Goal: Task Accomplishment & Management: Use online tool/utility

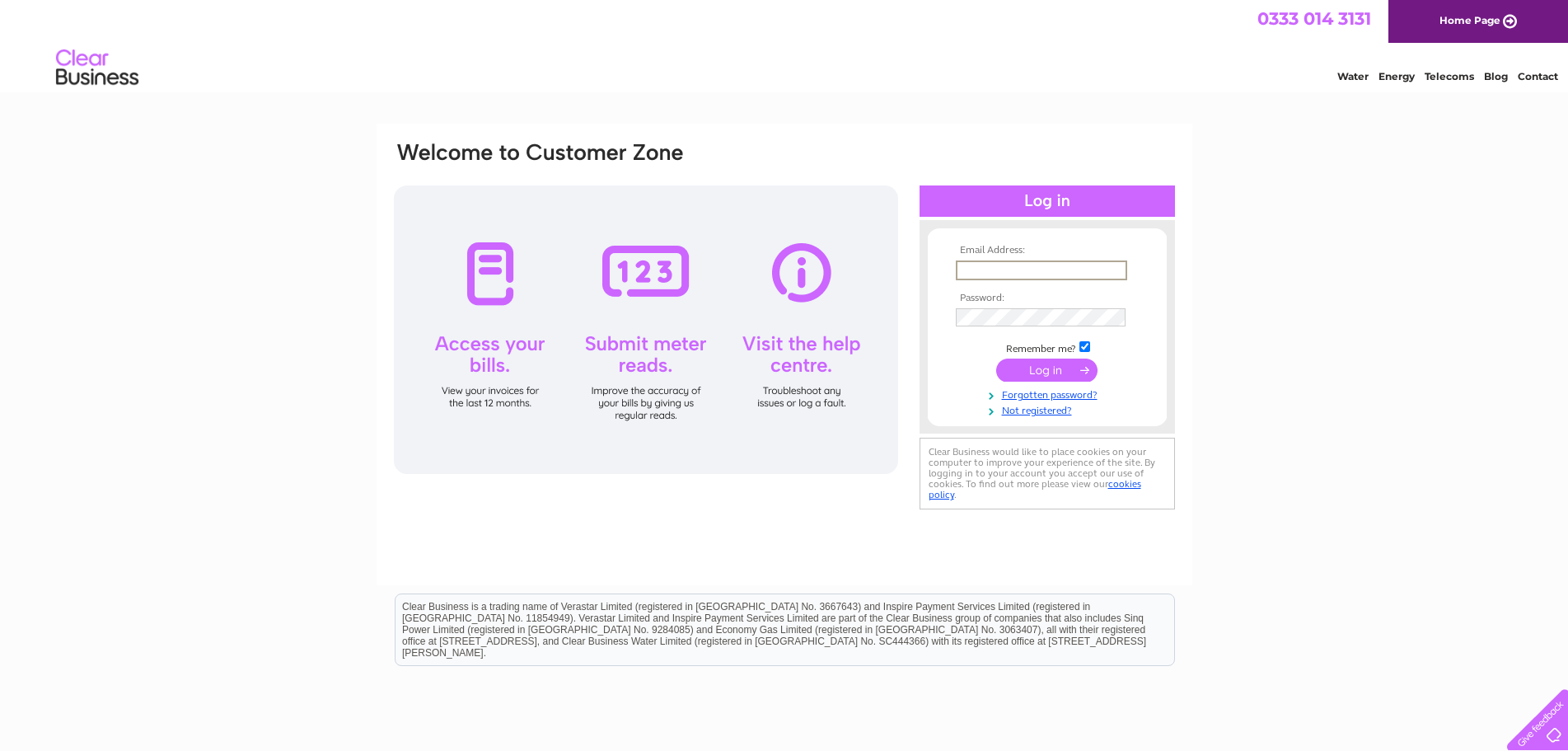
click at [1004, 268] on input "text" at bounding box center [1041, 270] width 172 height 19
type input "cooperman@fastmail.fm"
click at [1046, 364] on input "submit" at bounding box center [1047, 369] width 101 height 23
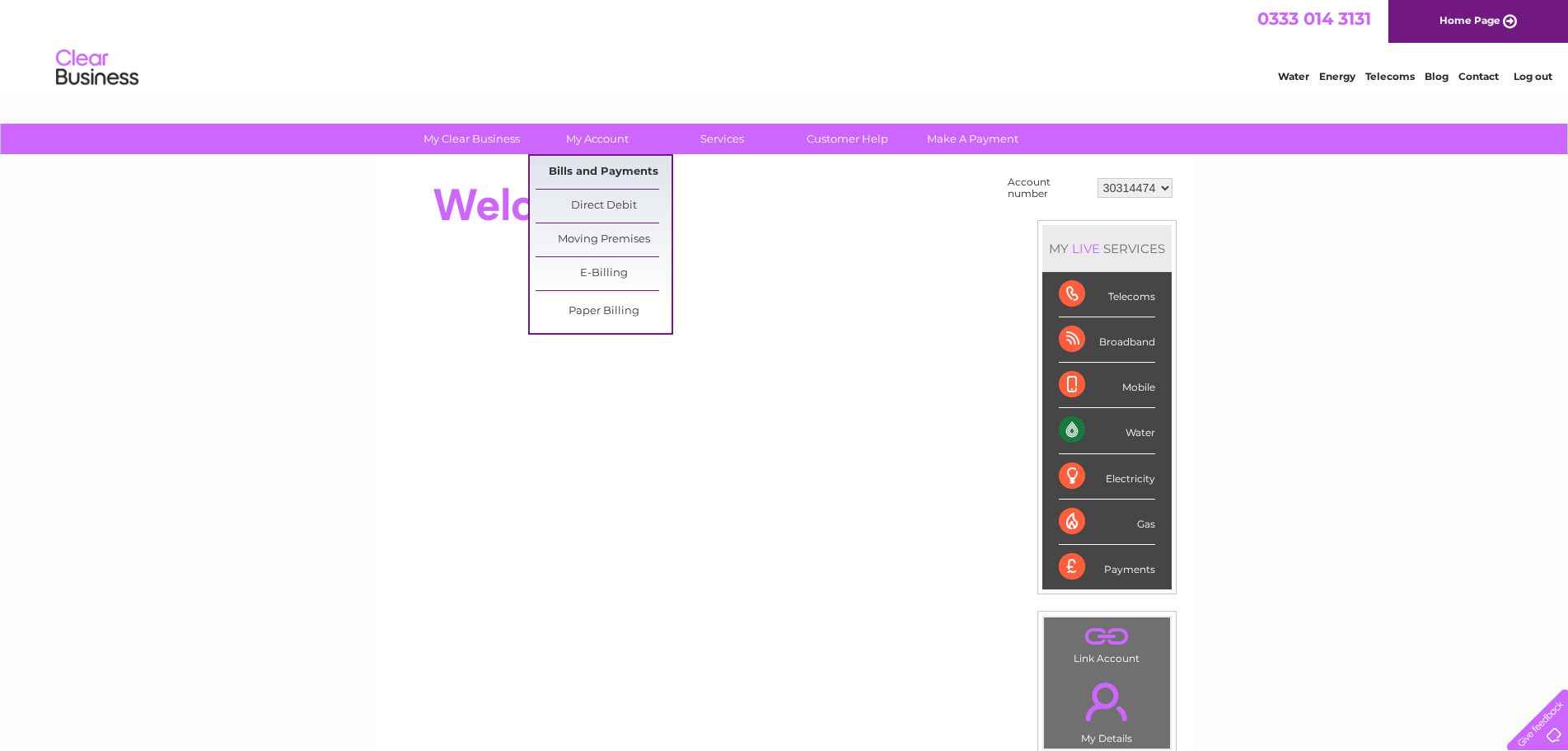
click at [577, 170] on link "Bills and Payments" at bounding box center [603, 173] width 136 height 33
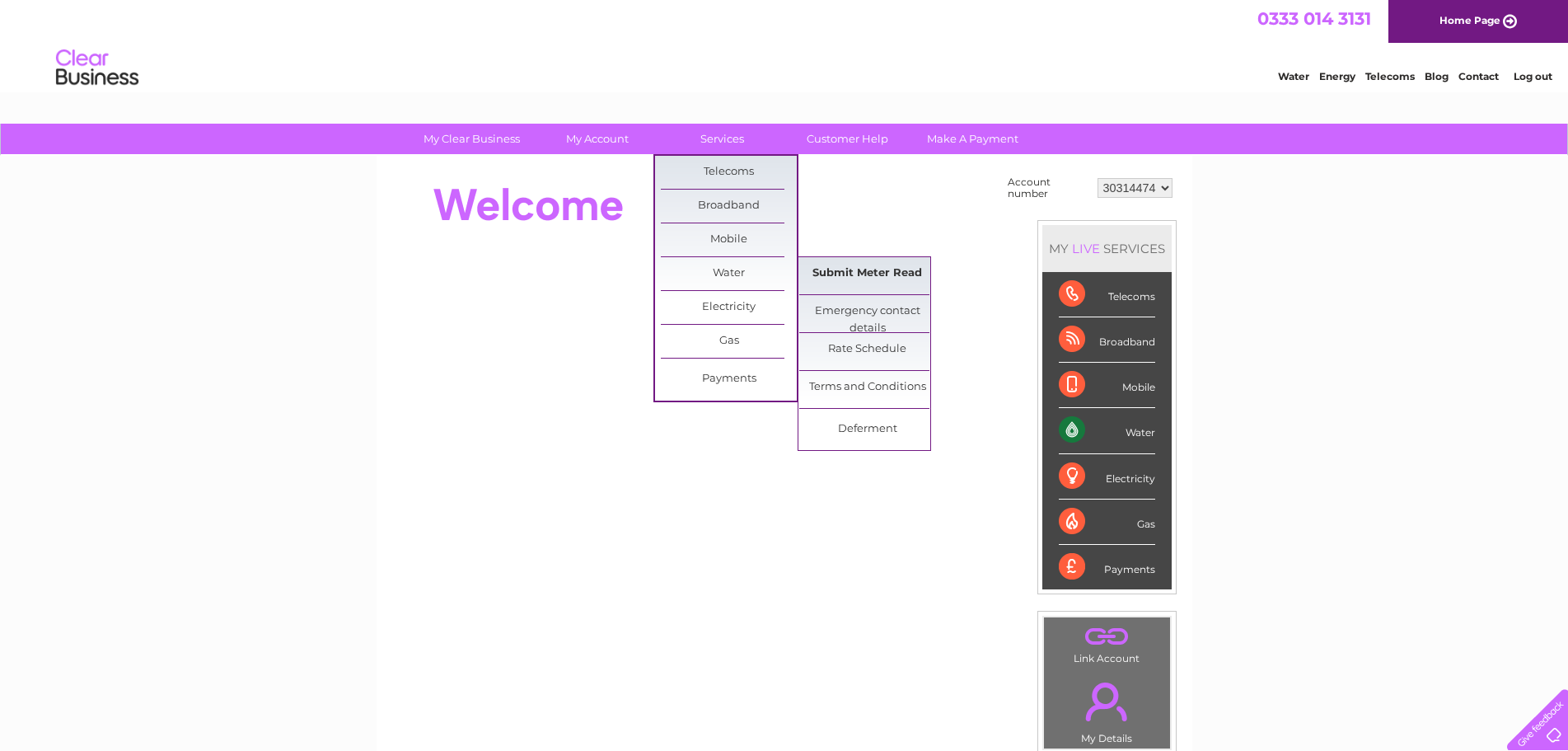
click at [838, 270] on link "Submit Meter Read" at bounding box center [868, 274] width 136 height 33
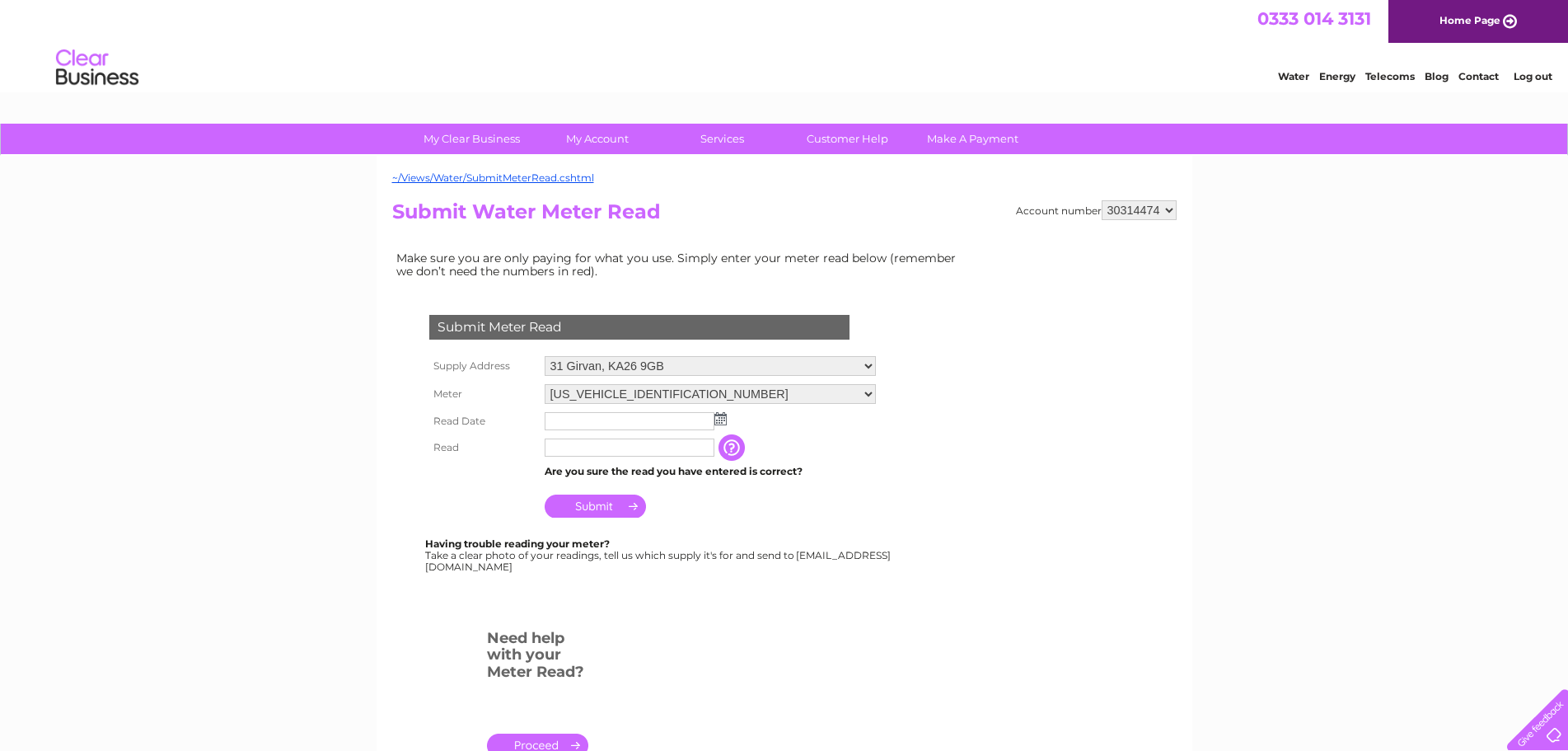
click at [722, 423] on img at bounding box center [720, 419] width 12 height 13
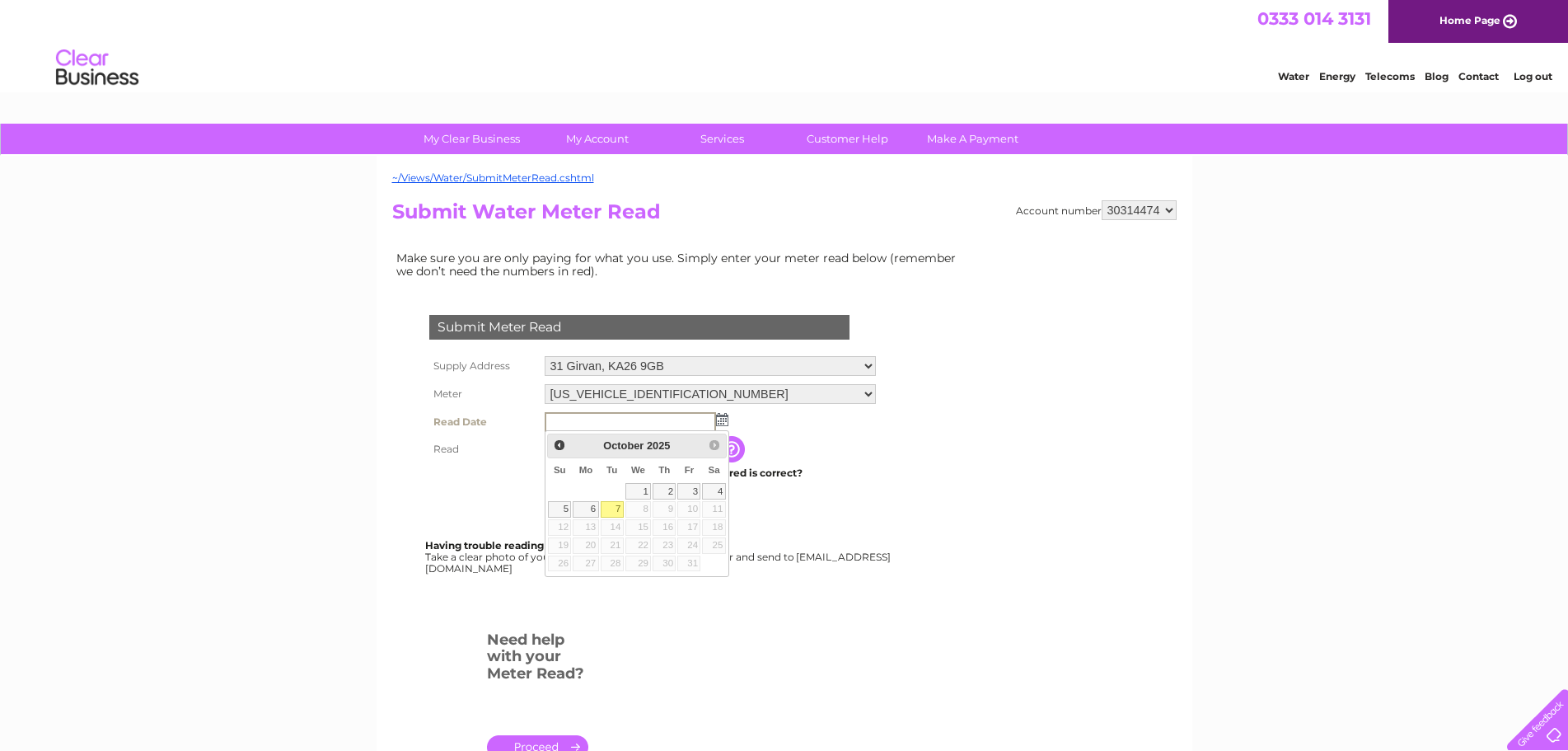
click at [608, 503] on link "7" at bounding box center [612, 510] width 23 height 17
type input "2025/10/07"
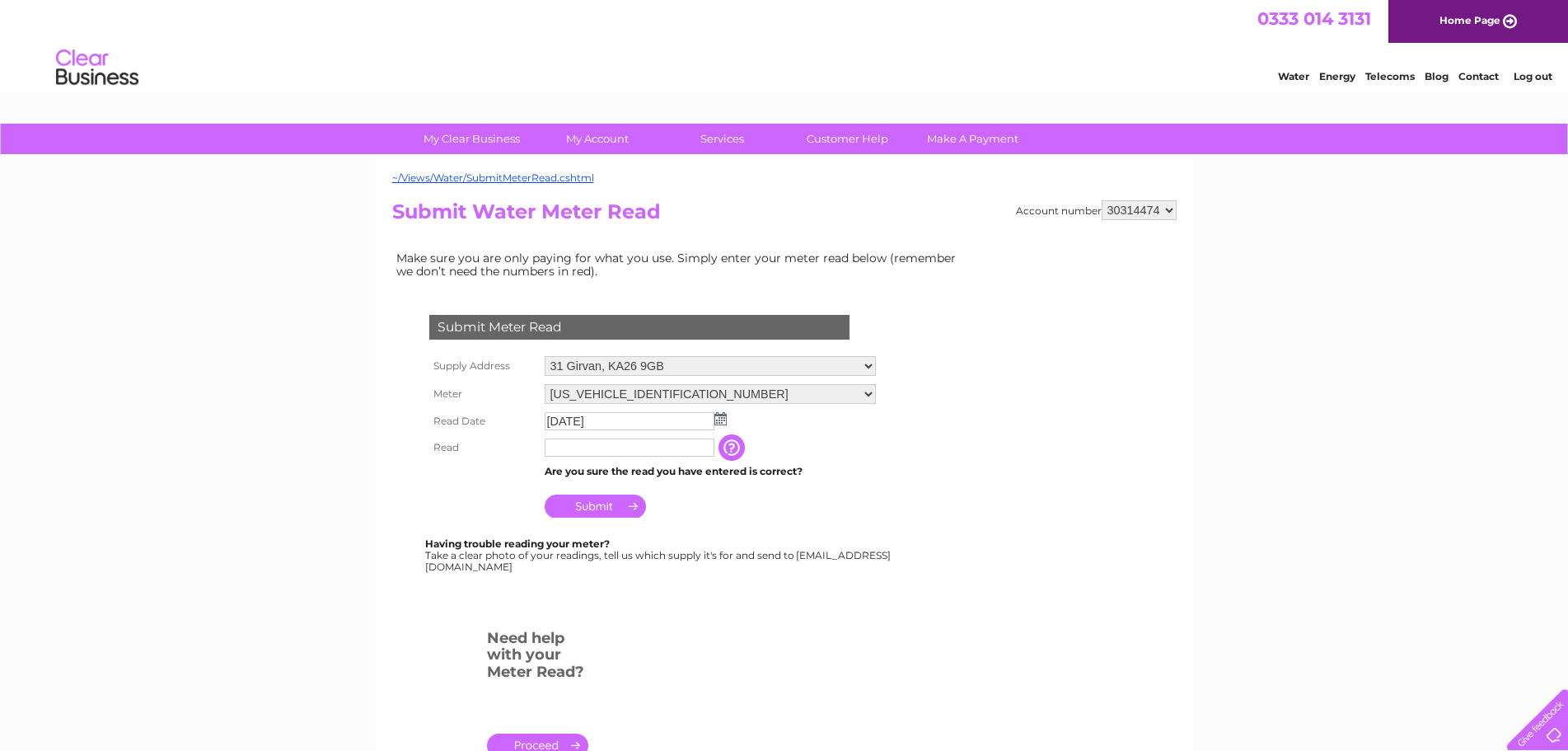
click at [574, 449] on input "text" at bounding box center [629, 448] width 170 height 19
type input "1155"
click at [591, 509] on input "Submit" at bounding box center [595, 506] width 101 height 23
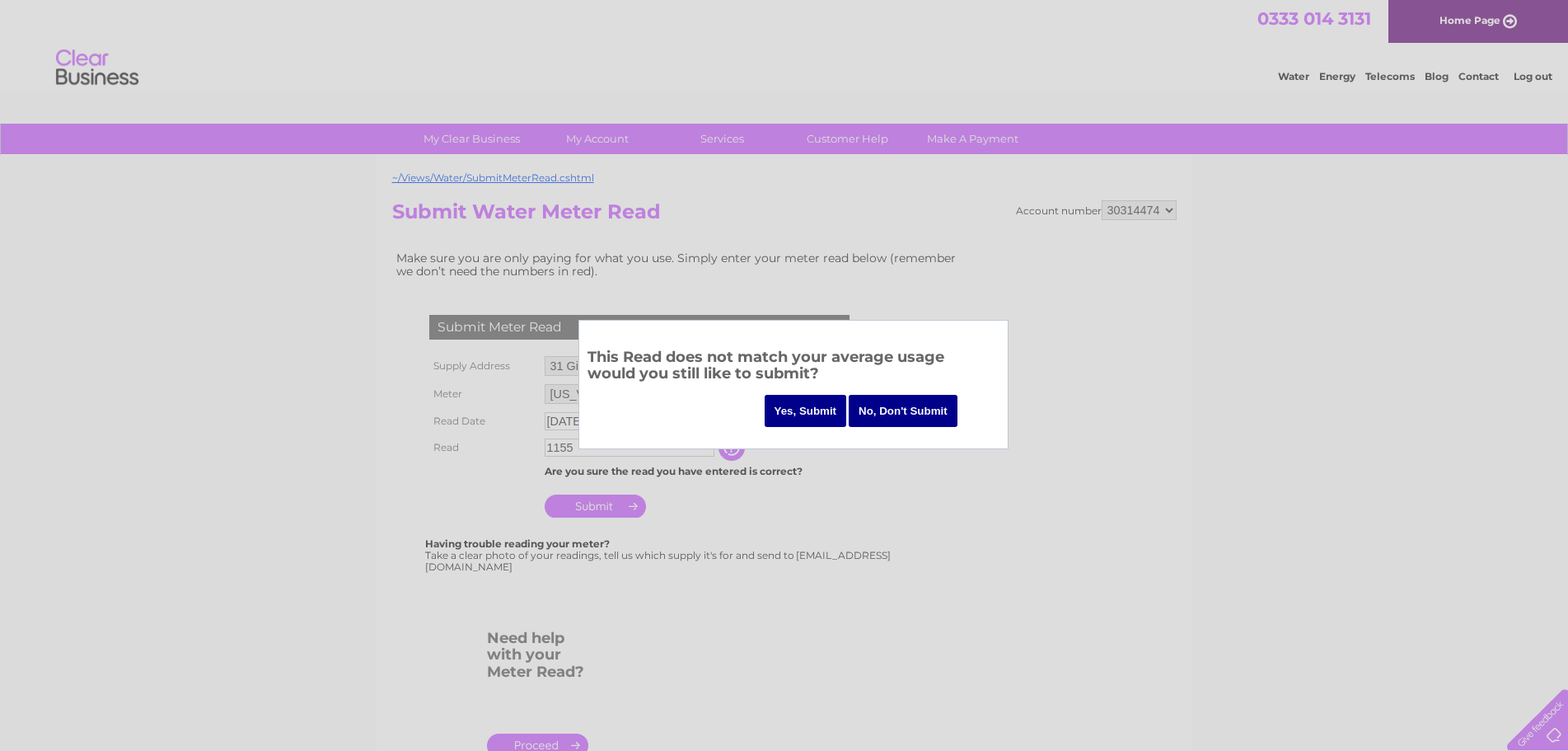
click at [816, 413] on input "Yes, Submit" at bounding box center [805, 410] width 83 height 32
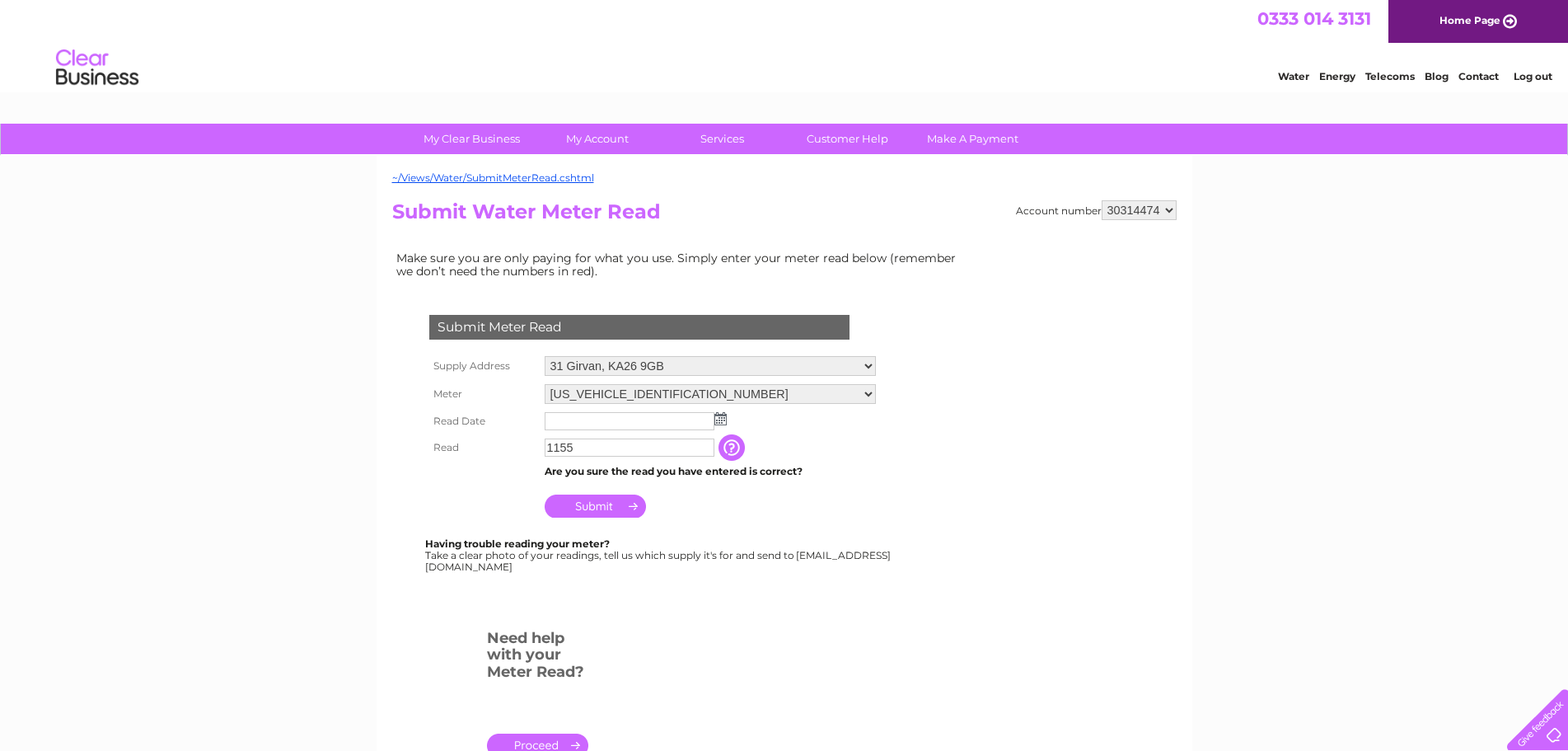
click at [739, 451] on input "button" at bounding box center [734, 447] width 30 height 26
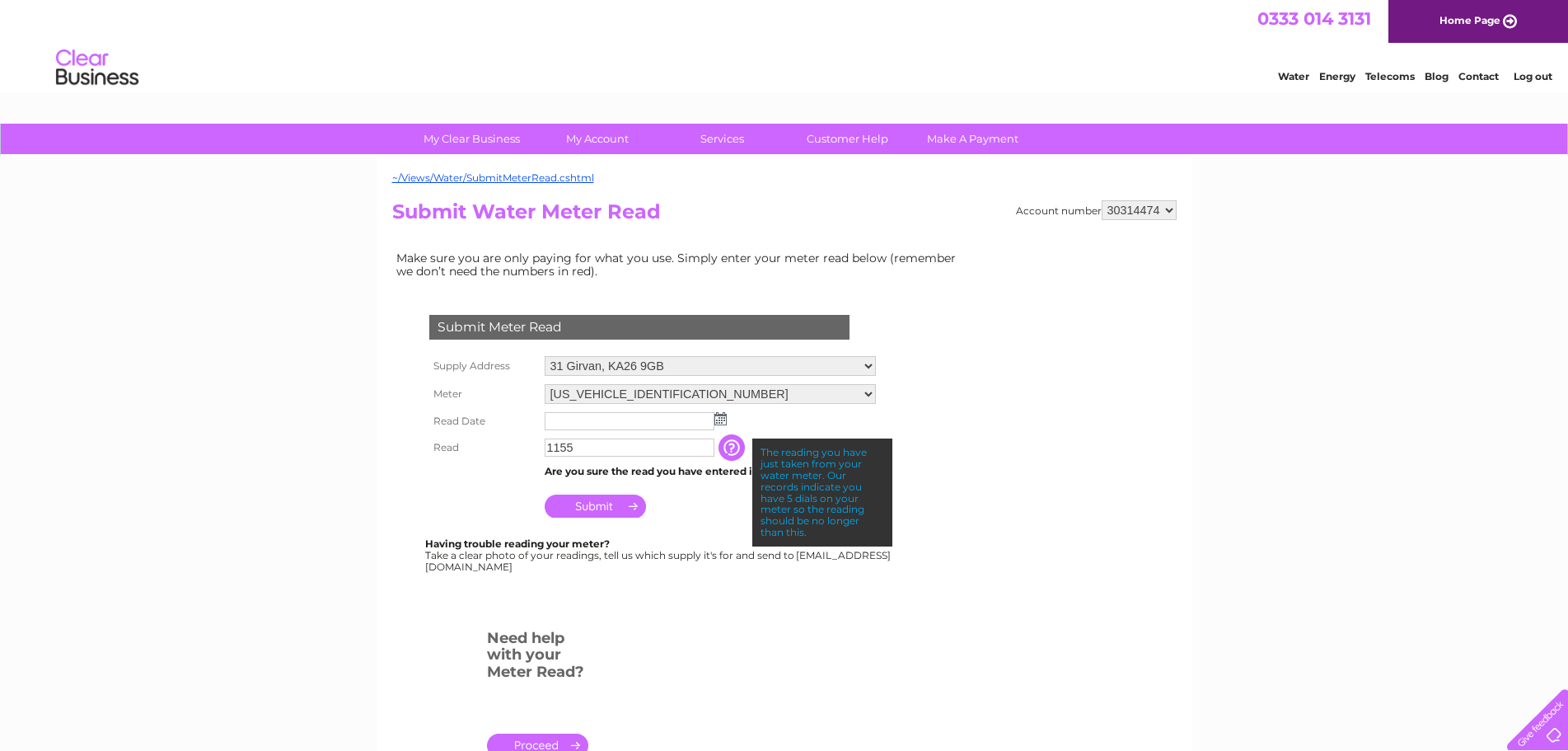
click at [548, 447] on input "1155" at bounding box center [629, 448] width 170 height 19
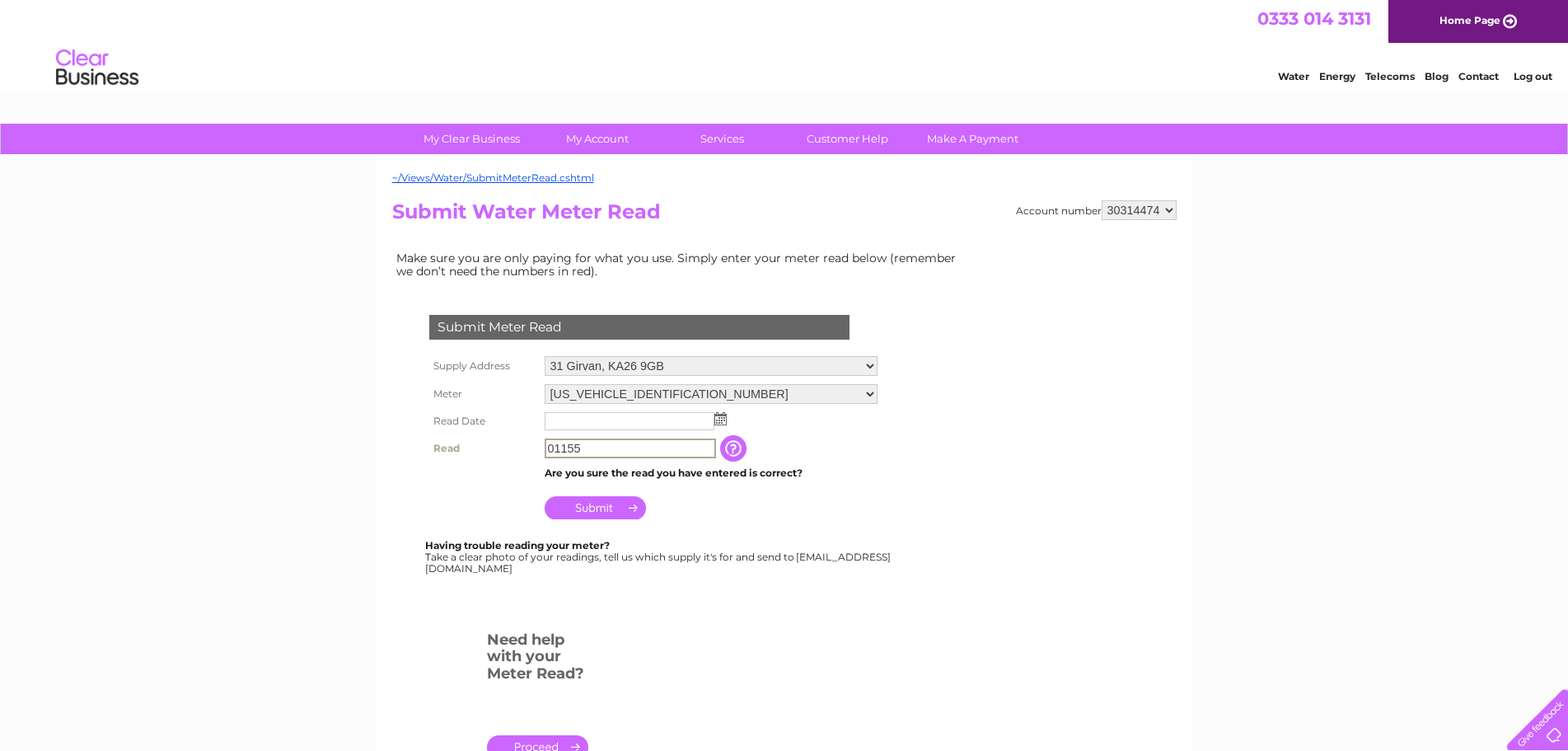
type input "01155"
click at [605, 509] on input "Submit" at bounding box center [595, 506] width 101 height 23
click at [726, 421] on img at bounding box center [720, 419] width 12 height 13
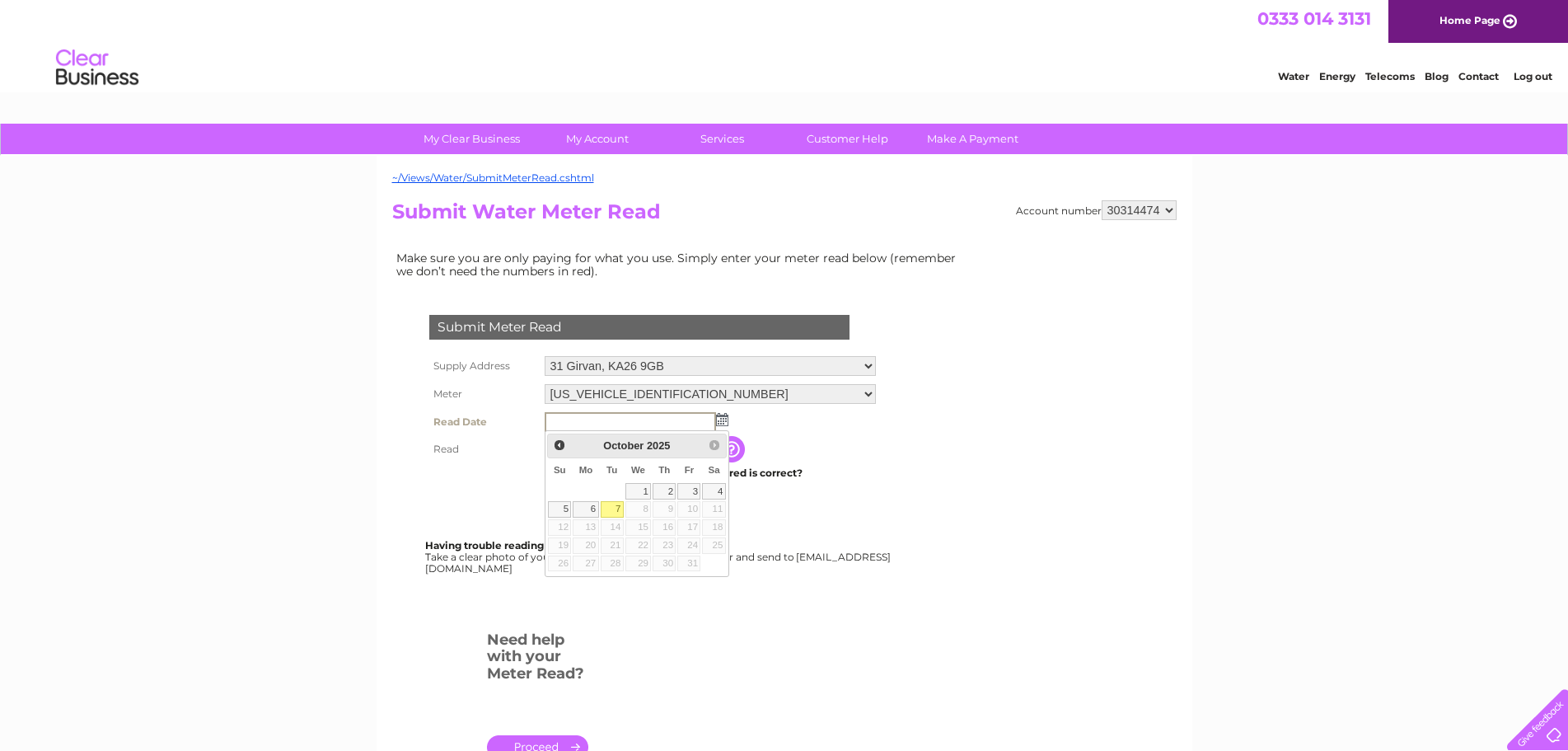
click at [609, 507] on link "7" at bounding box center [612, 510] width 23 height 17
type input "[DATE]"
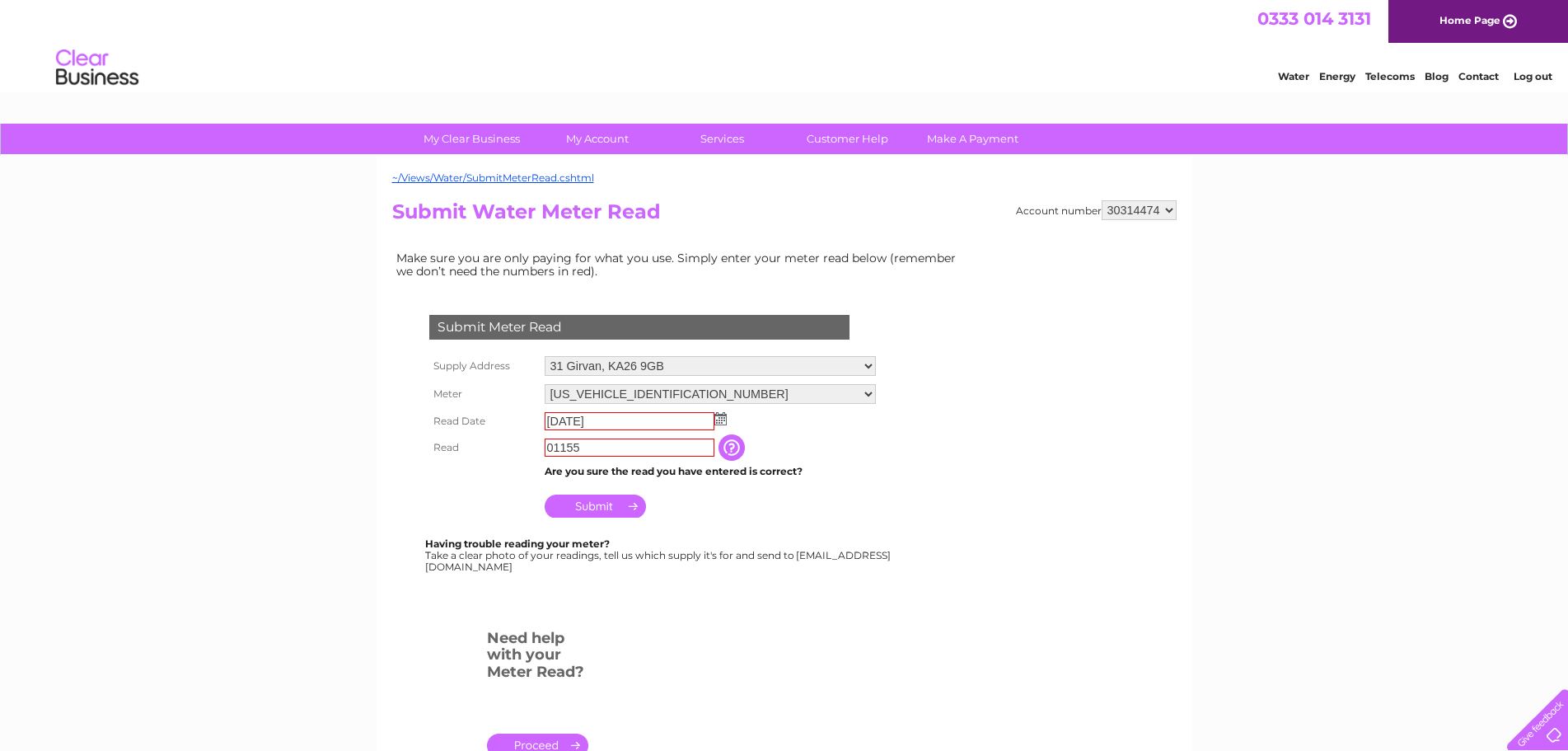
click at [582, 506] on input "Submit" at bounding box center [595, 506] width 101 height 23
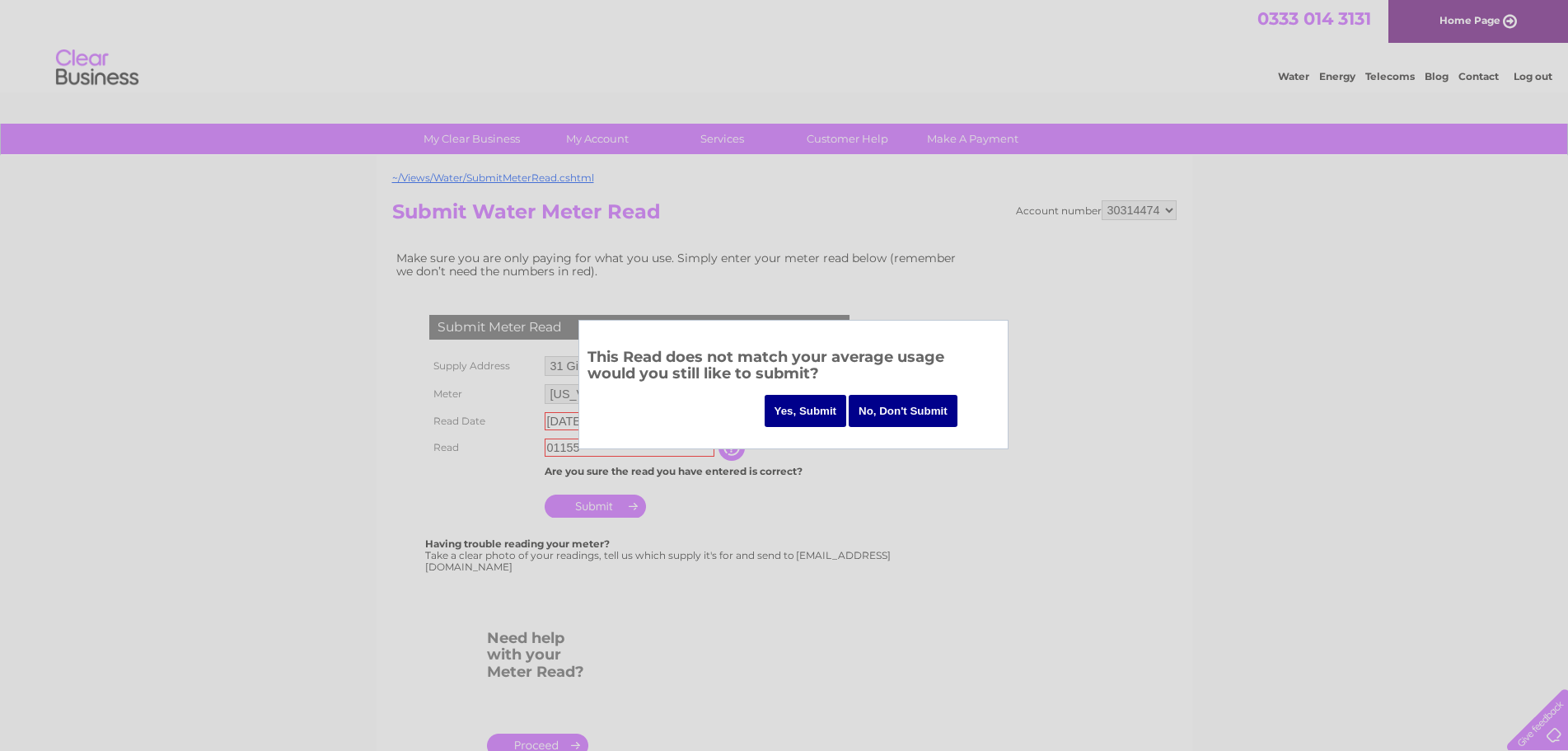
click at [803, 416] on input "Yes, Submit" at bounding box center [805, 410] width 83 height 32
